Goal: Transaction & Acquisition: Purchase product/service

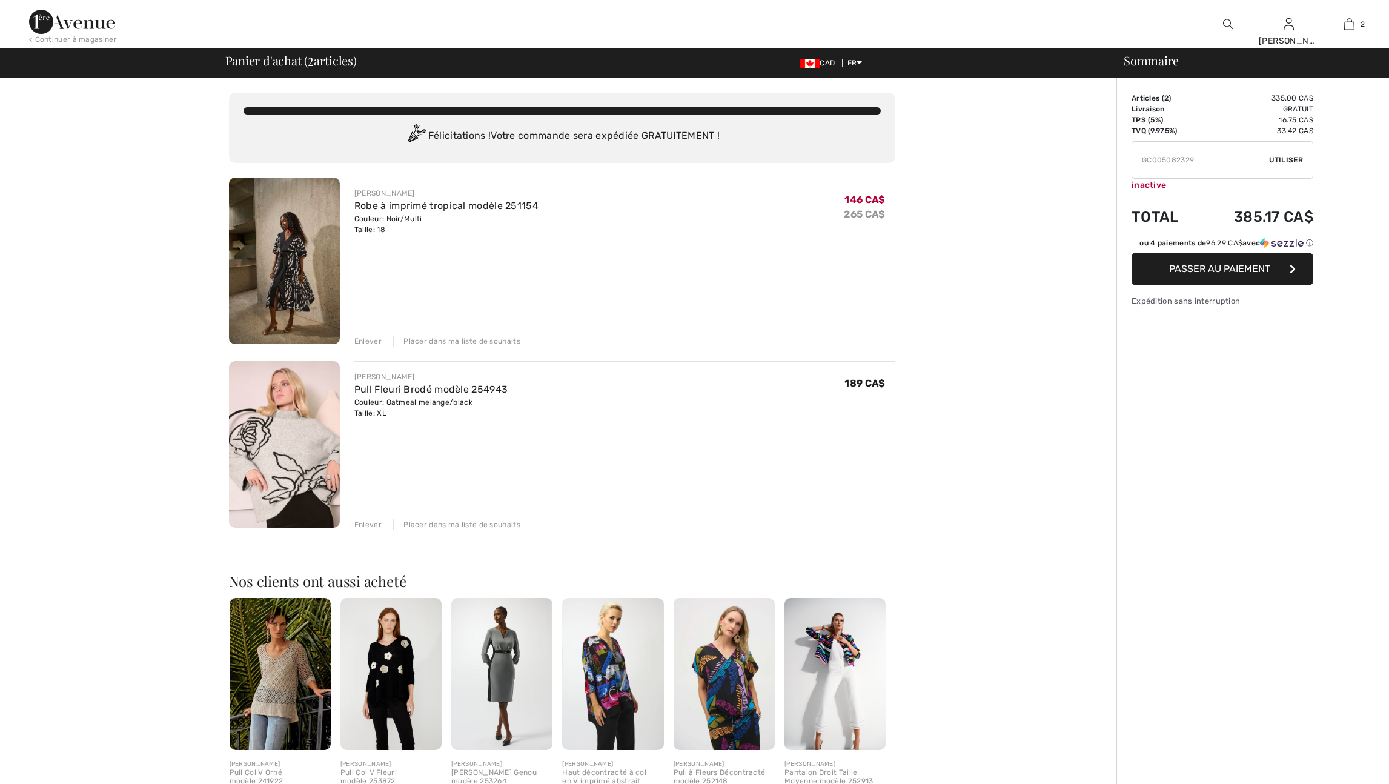
scroll to position [163, 0]
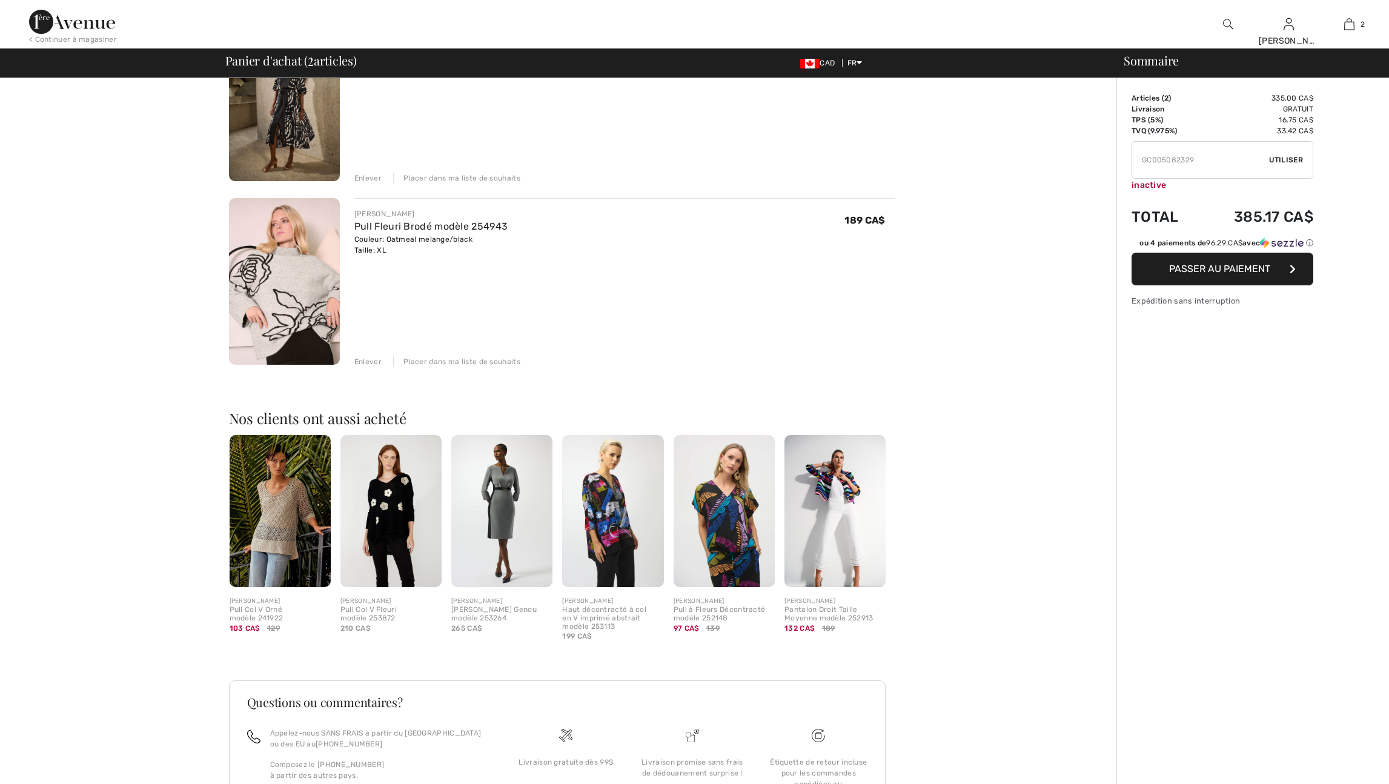
click at [308, 305] on img at bounding box center [284, 281] width 111 height 167
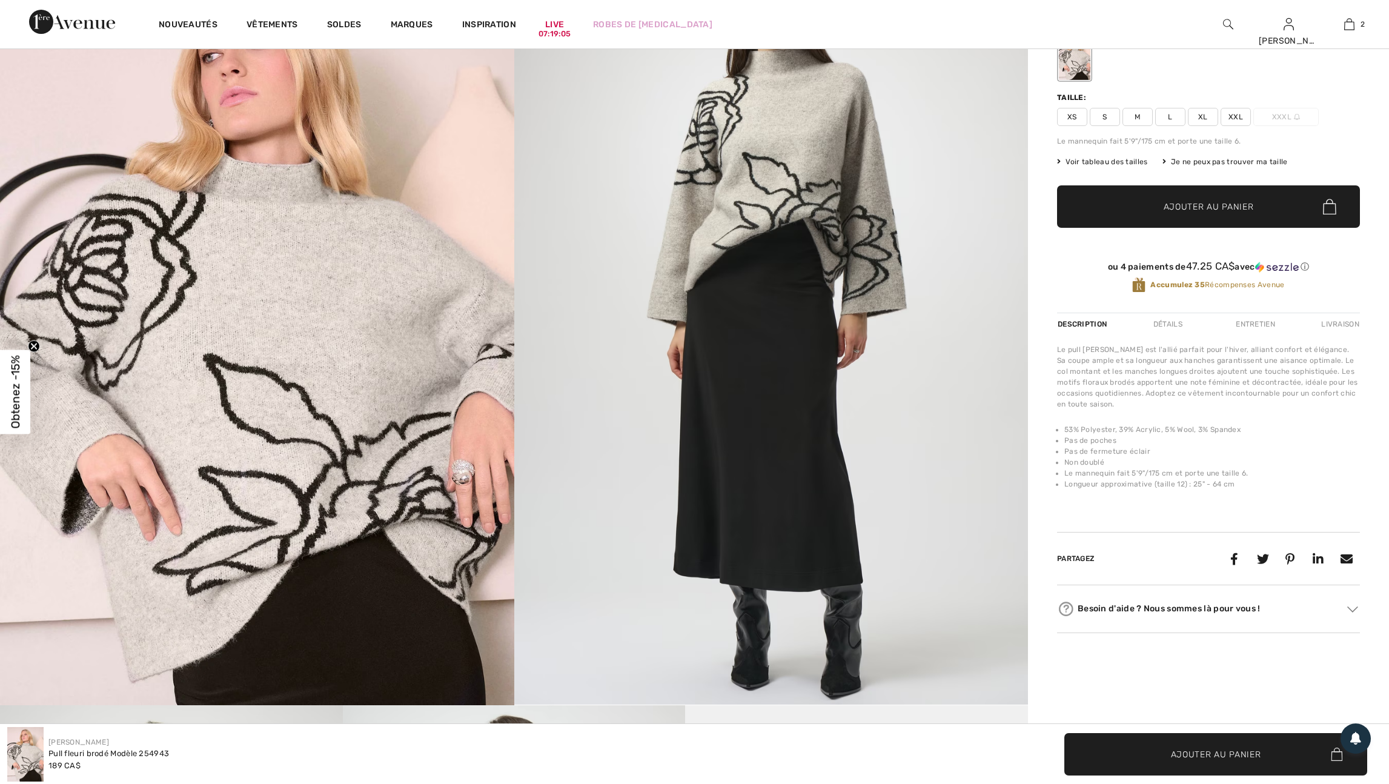
scroll to position [752, 0]
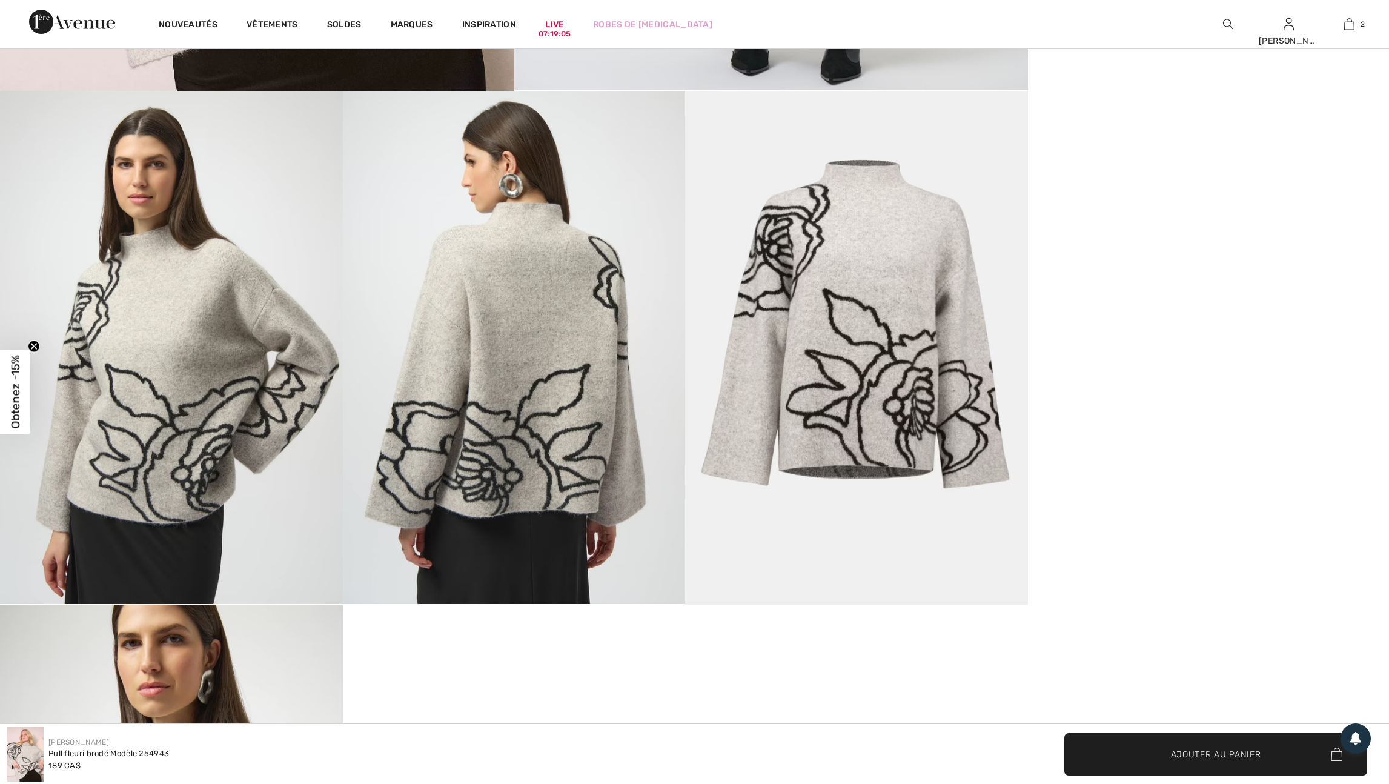
checkbox input "true"
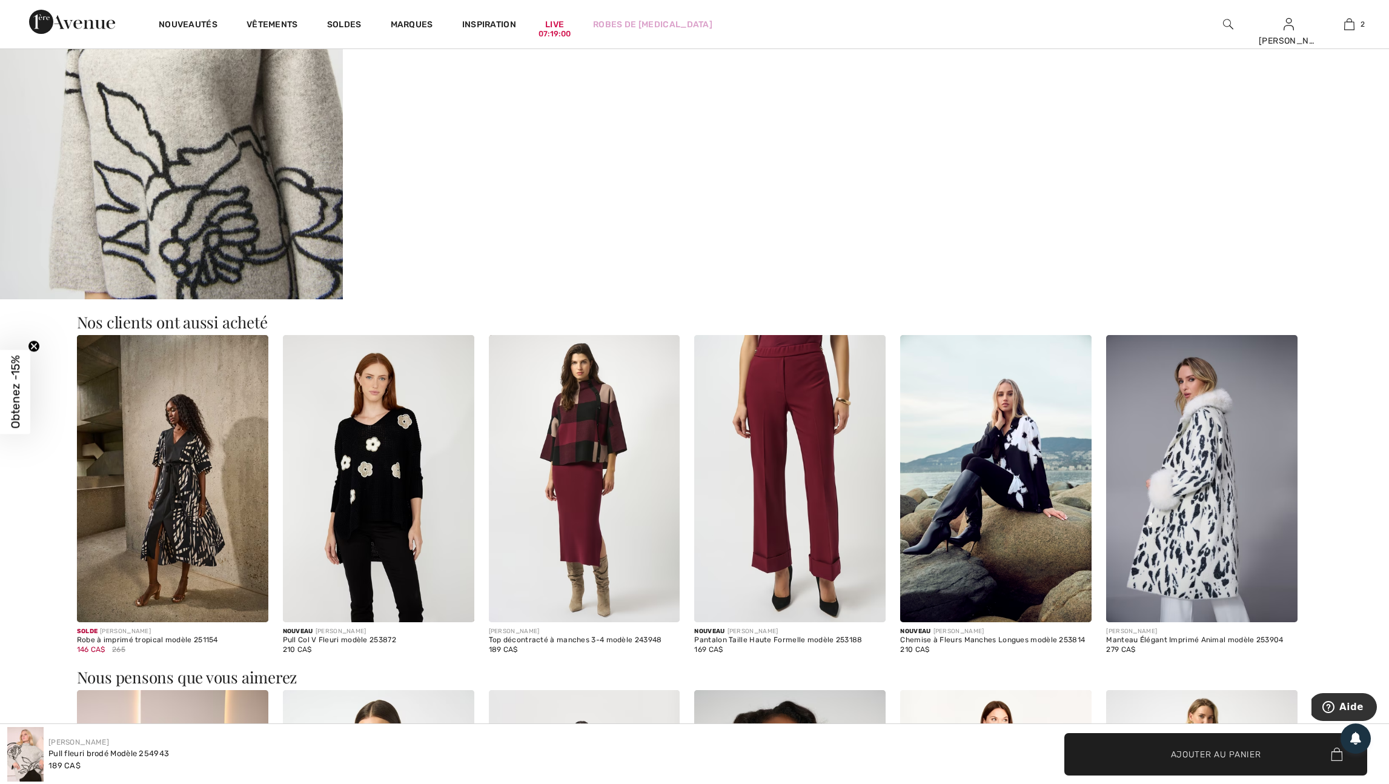
scroll to position [1570, 0]
click at [222, 485] on img at bounding box center [172, 479] width 191 height 287
